Goal: Information Seeking & Learning: Find specific fact

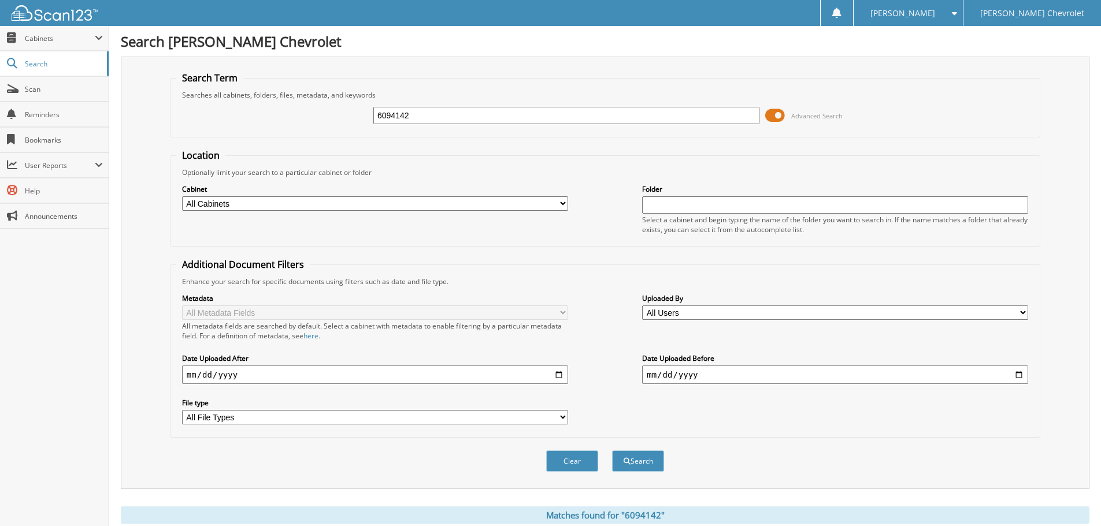
drag, startPoint x: 558, startPoint y: 108, endPoint x: 838, endPoint y: 356, distance: 374.2
click at [292, 157] on form "Search Term Searches all cabinets, folders, files, metadata, and keywords 60941…" at bounding box center [605, 278] width 870 height 413
type input "6095020"
click at [612, 451] on button "Search" at bounding box center [638, 461] width 52 height 21
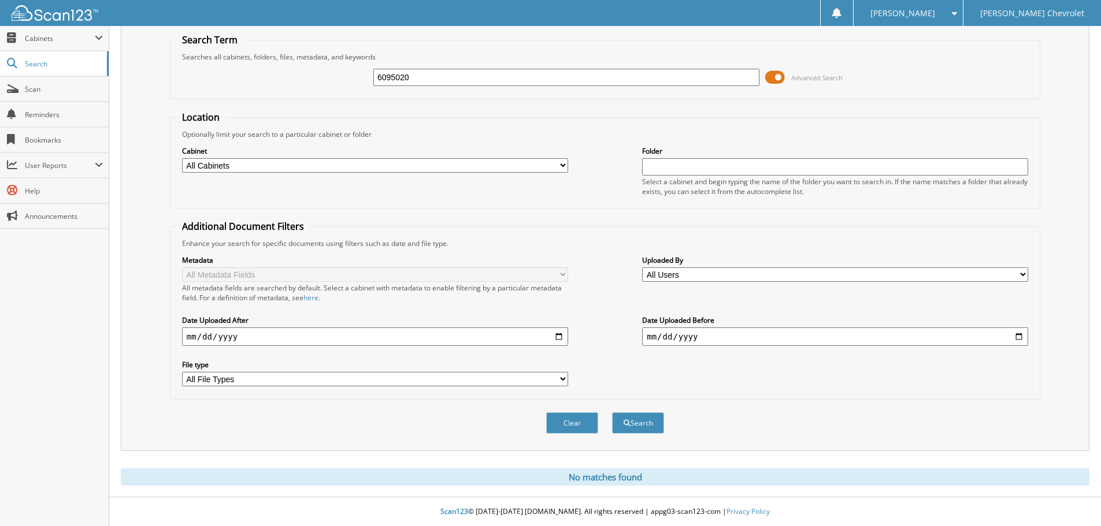
drag, startPoint x: 446, startPoint y: 78, endPoint x: 256, endPoint y: 138, distance: 198.7
click at [256, 138] on form "Search Term Searches all cabinets, folders, files, metadata, and keywords 60950…" at bounding box center [605, 240] width 870 height 413
type input "6090577"
click at [612, 413] on button "Search" at bounding box center [638, 423] width 52 height 21
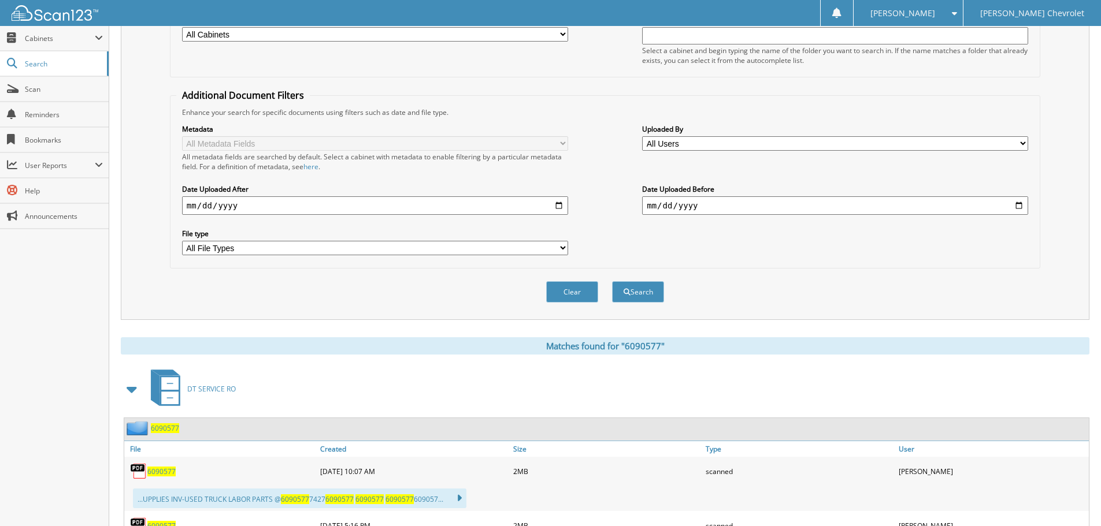
scroll to position [347, 0]
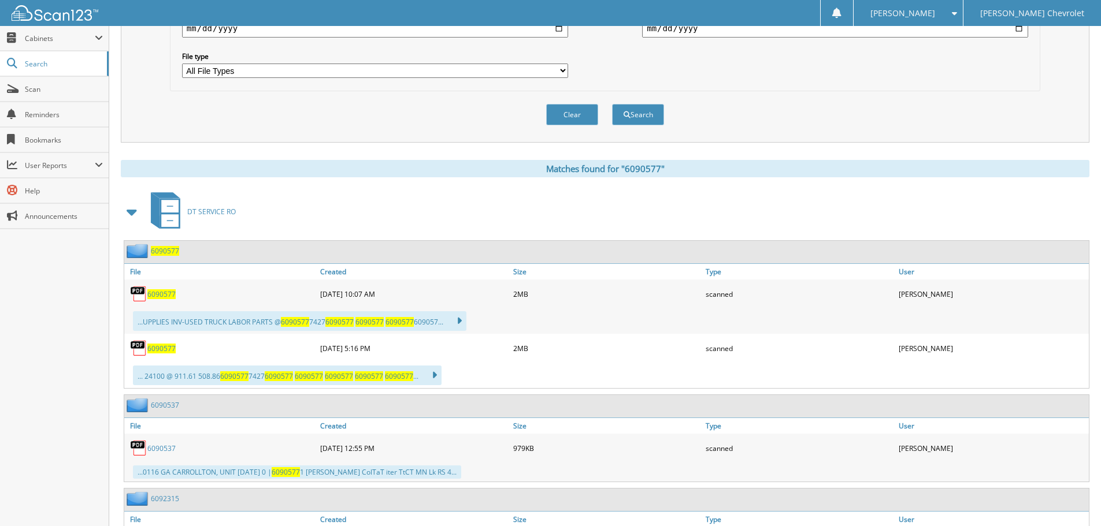
click at [164, 296] on span "6090577" at bounding box center [161, 295] width 28 height 10
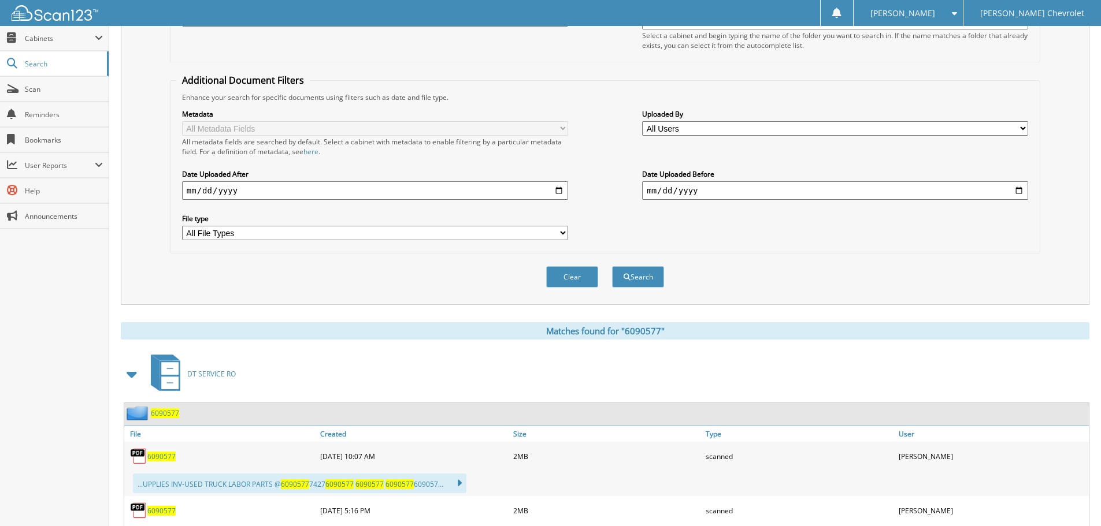
scroll to position [0, 0]
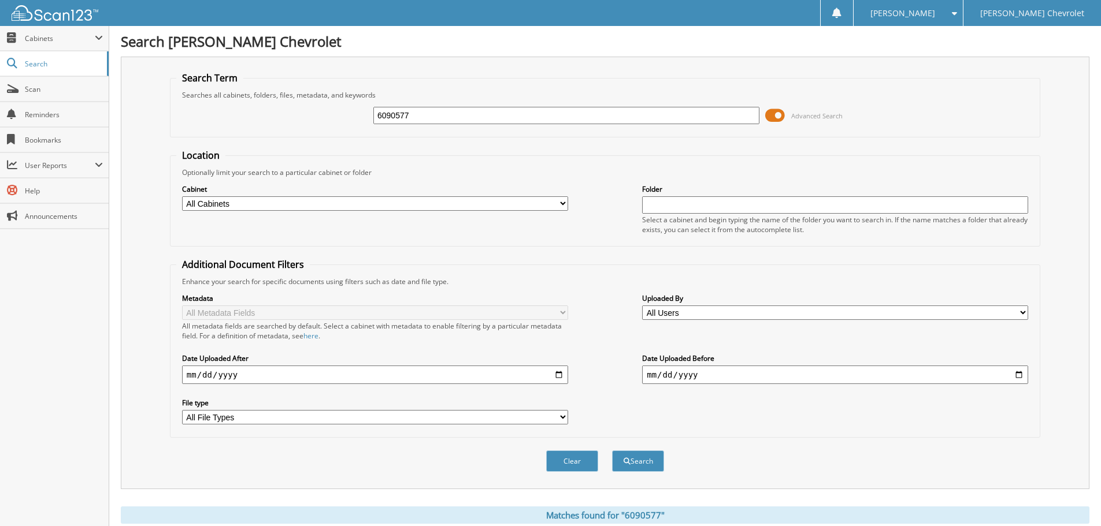
drag, startPoint x: 419, startPoint y: 122, endPoint x: 303, endPoint y: 132, distance: 116.6
click at [303, 132] on fieldset "Search Term Searches all cabinets, folders, files, metadata, and keywords 60905…" at bounding box center [605, 105] width 870 height 66
type input "6091420"
click at [612, 451] on button "Search" at bounding box center [638, 461] width 52 height 21
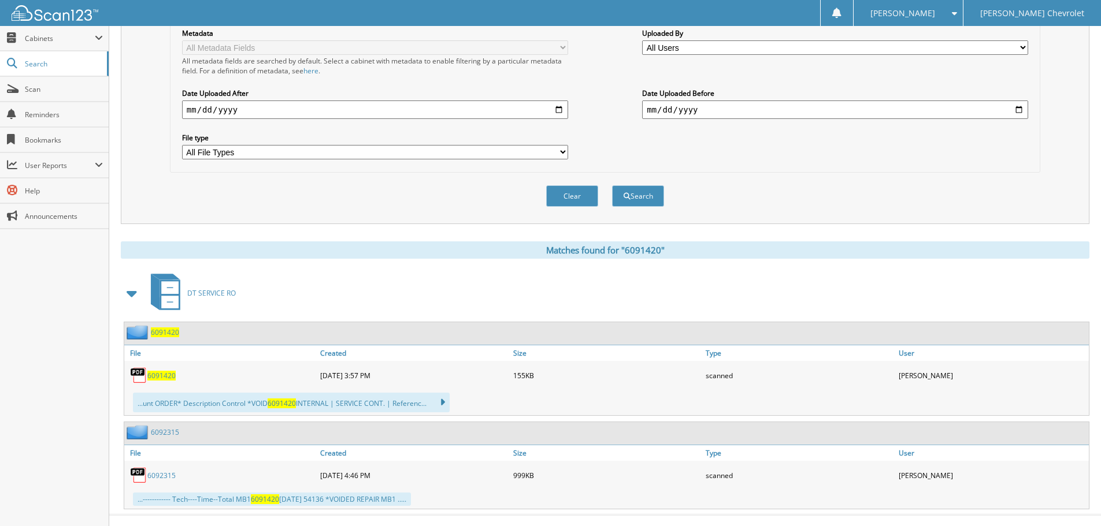
scroll to position [284, 0]
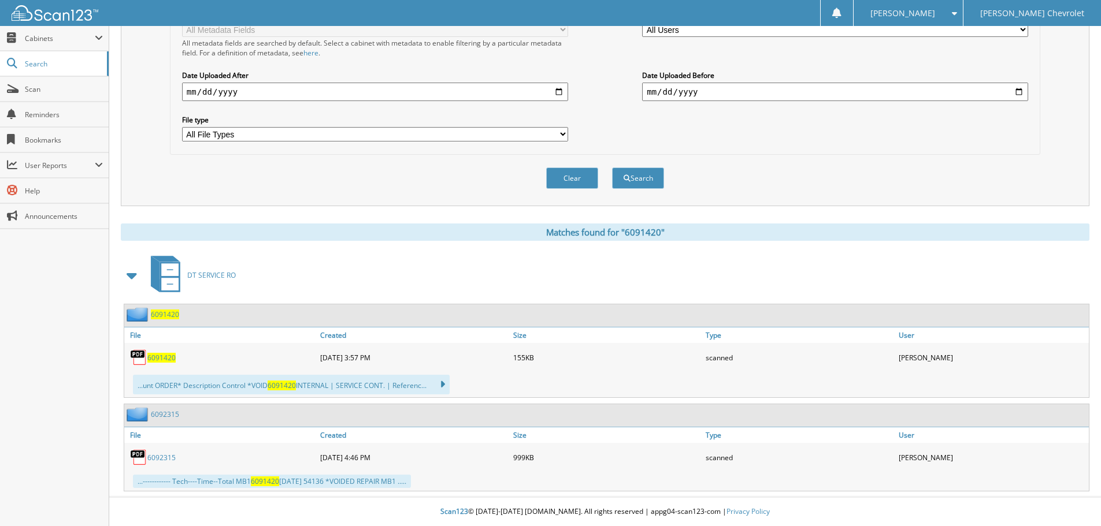
click at [151, 362] on span "6091420" at bounding box center [161, 358] width 28 height 10
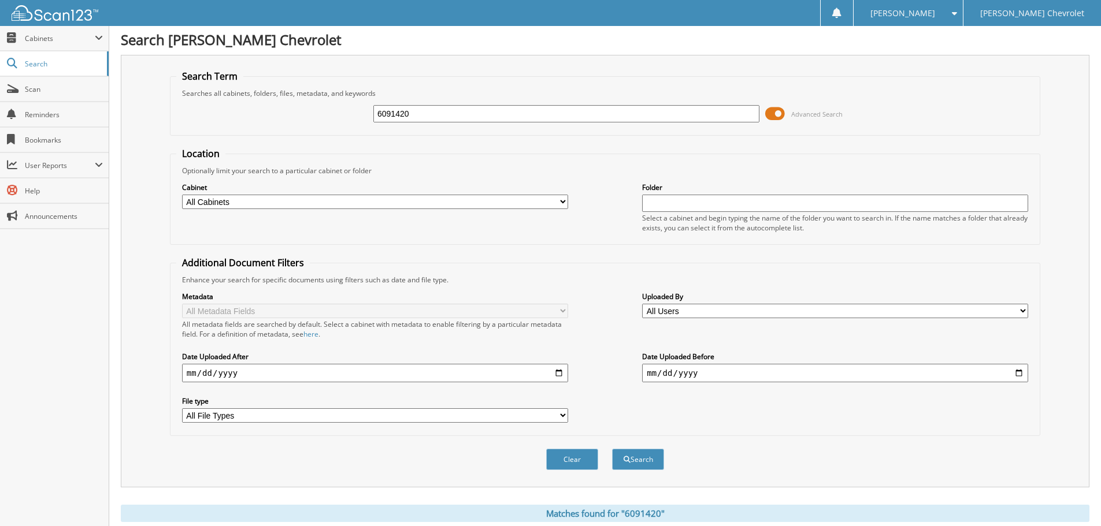
scroll to position [0, 0]
drag, startPoint x: 474, startPoint y: 117, endPoint x: 335, endPoint y: 118, distance: 139.3
click at [335, 118] on div "6091420 Advanced Search" at bounding box center [605, 115] width 858 height 31
type input "6090577"
click at [612, 451] on button "Search" at bounding box center [638, 461] width 52 height 21
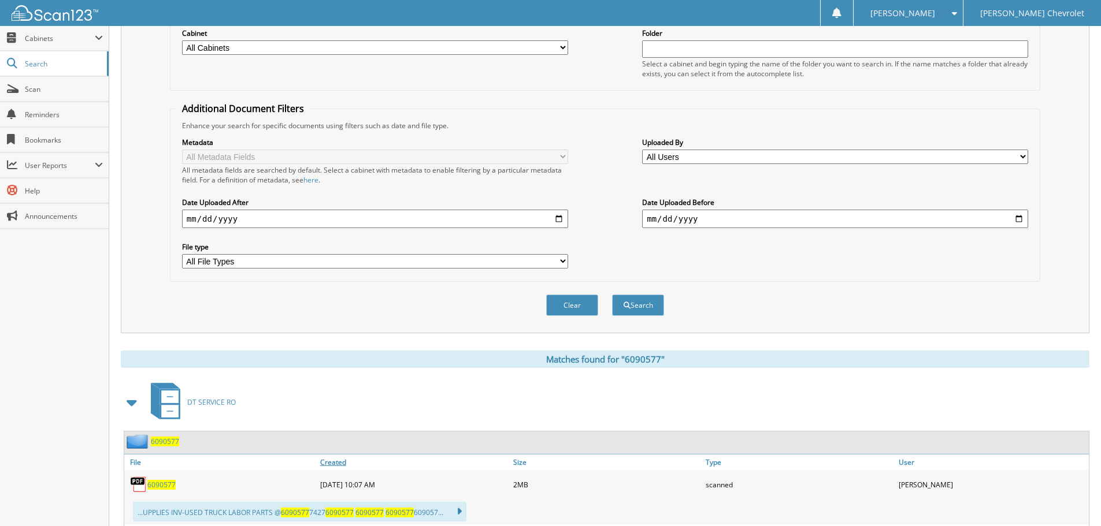
scroll to position [231, 0]
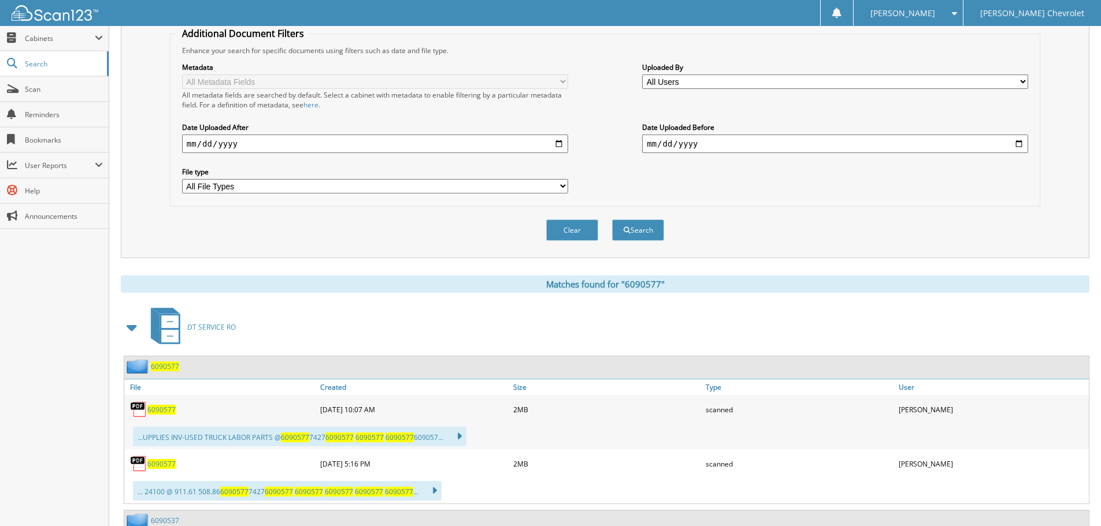
click at [161, 405] on link "6090577" at bounding box center [161, 410] width 28 height 10
